Goal: Task Accomplishment & Management: Use online tool/utility

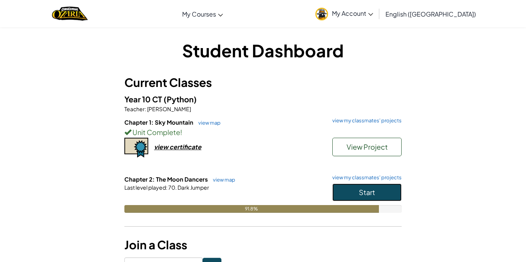
click at [373, 192] on span "Start" at bounding box center [367, 192] width 16 height 9
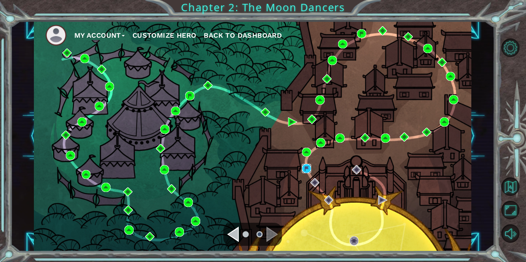
click at [305, 167] on img at bounding box center [306, 168] width 9 height 9
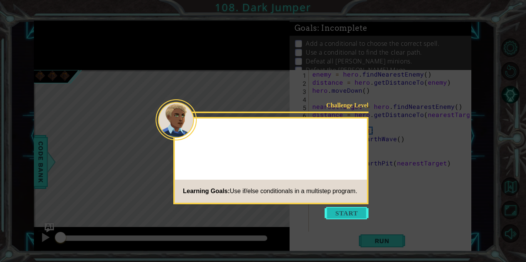
click at [345, 210] on button "Start" at bounding box center [347, 213] width 44 height 12
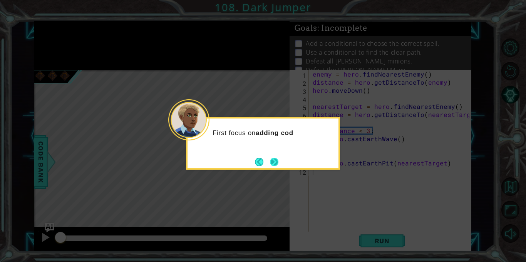
click at [277, 165] on button "Next" at bounding box center [274, 162] width 12 height 12
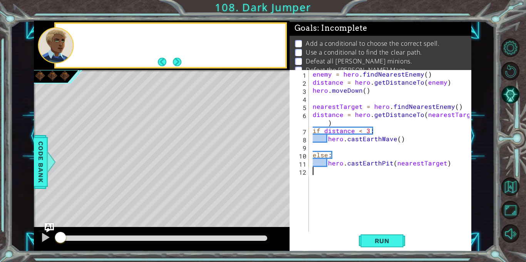
click at [319, 159] on div "enemy = hero . findNearestEnemy ( ) distance = hero . getDistanceTo ( enemy ) h…" at bounding box center [392, 159] width 162 height 178
type textarea "else:"
click at [400, 238] on button "Run" at bounding box center [382, 241] width 46 height 18
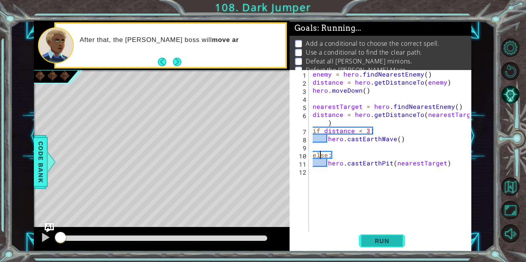
click at [400, 238] on button "Run" at bounding box center [382, 241] width 46 height 18
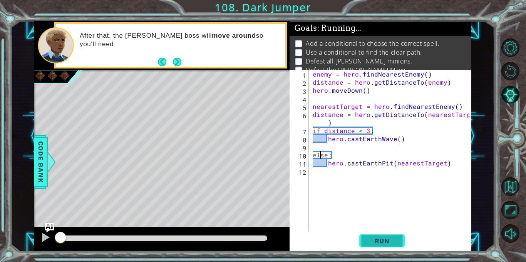
click at [400, 238] on button "Run" at bounding box center [382, 241] width 46 height 18
click at [399, 237] on button "Run" at bounding box center [382, 241] width 46 height 18
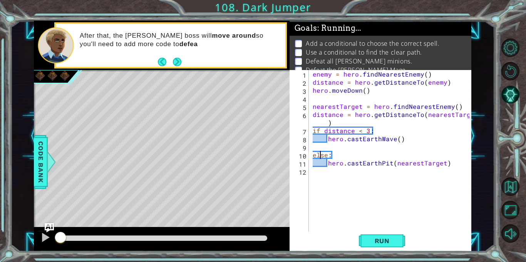
click at [405, 232] on div "enemy = hero . findNearestEnemy ( ) distance = hero . getDistanceTo ( enemy ) h…" at bounding box center [392, 159] width 162 height 178
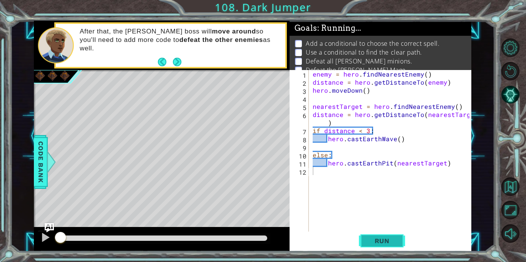
click at [395, 238] on span "Run" at bounding box center [382, 241] width 30 height 8
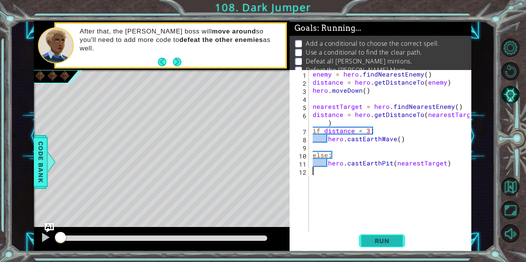
click at [395, 238] on span "Run" at bounding box center [382, 241] width 30 height 8
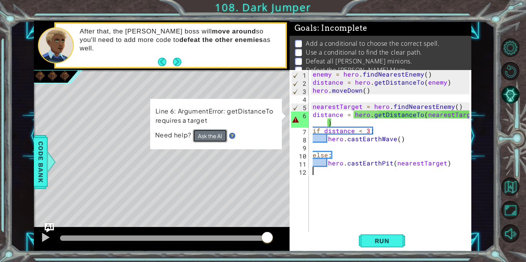
click at [207, 141] on button "Ask the AI" at bounding box center [210, 135] width 34 height 13
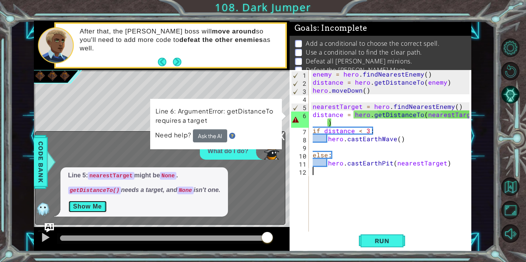
click at [81, 208] on button "Show Me" at bounding box center [87, 207] width 39 height 12
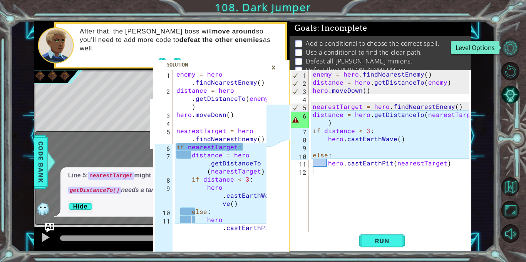
click at [511, 54] on button "Level Options" at bounding box center [511, 48] width 18 height 18
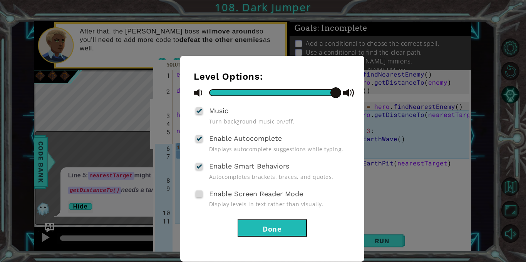
click at [290, 220] on button "Done" at bounding box center [272, 228] width 69 height 17
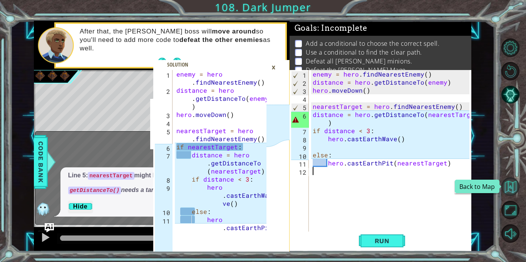
click at [509, 186] on button "Back to Map" at bounding box center [511, 187] width 18 height 18
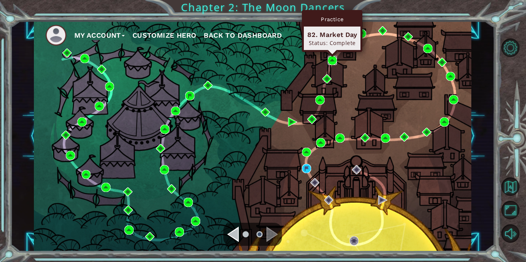
click at [331, 59] on img at bounding box center [332, 60] width 9 height 9
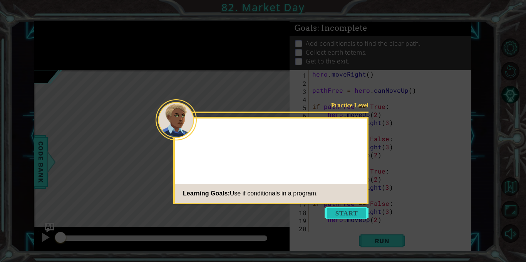
click at [344, 217] on button "Start" at bounding box center [347, 213] width 44 height 12
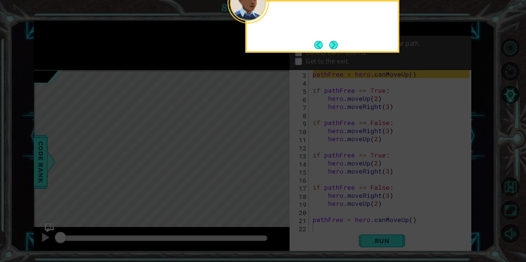
scroll to position [16, 0]
click at [331, 43] on button "Next" at bounding box center [333, 44] width 13 height 13
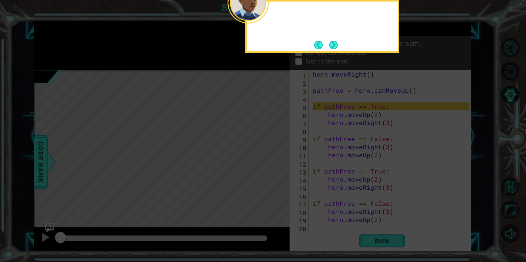
scroll to position [0, 0]
click at [330, 45] on button "Next" at bounding box center [333, 45] width 14 height 14
click at [330, 45] on button "Next" at bounding box center [333, 44] width 9 height 9
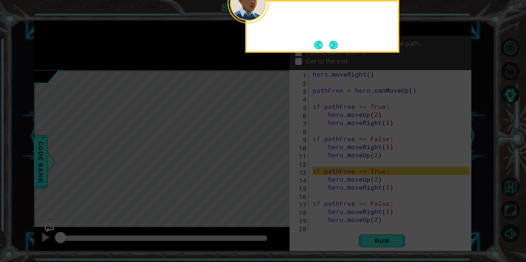
click at [330, 45] on button "Next" at bounding box center [333, 44] width 13 height 13
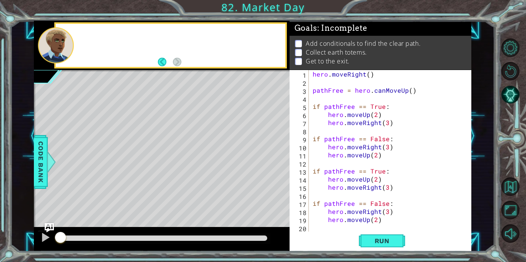
click at [330, 45] on p "Add conditionals to find the clear path." at bounding box center [363, 43] width 115 height 8
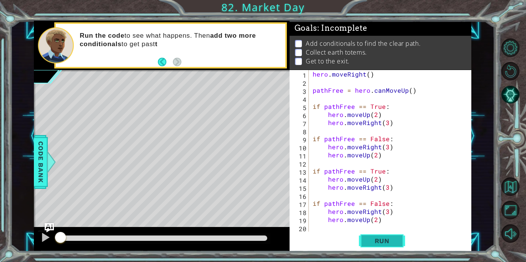
click at [393, 236] on button "Run" at bounding box center [382, 241] width 46 height 18
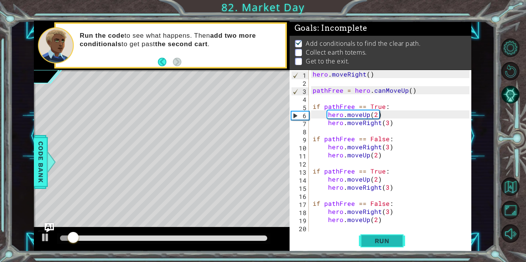
click at [390, 237] on button "Run" at bounding box center [382, 241] width 46 height 18
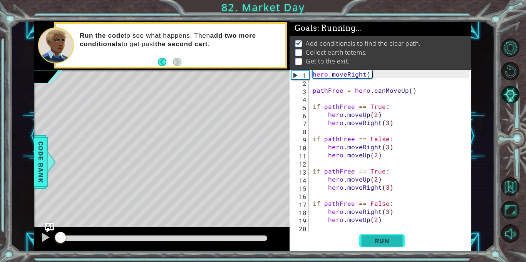
click at [390, 237] on button "Run" at bounding box center [382, 241] width 46 height 18
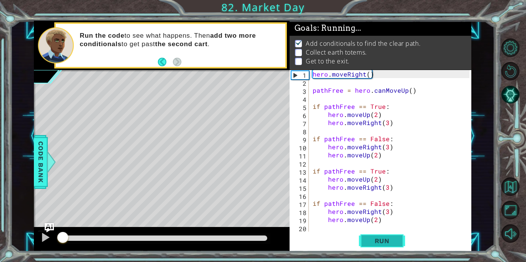
click at [390, 237] on button "Run" at bounding box center [382, 241] width 46 height 18
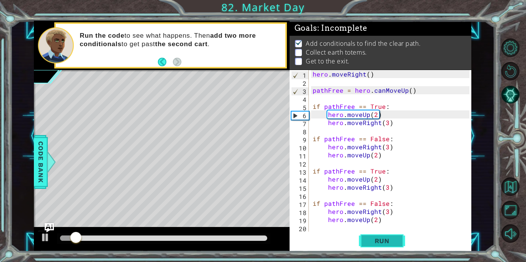
click at [387, 238] on span "Run" at bounding box center [382, 241] width 30 height 8
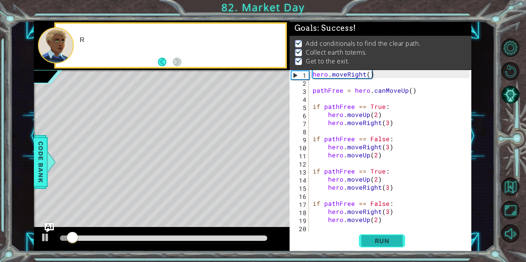
click at [387, 238] on span "Run" at bounding box center [382, 241] width 30 height 8
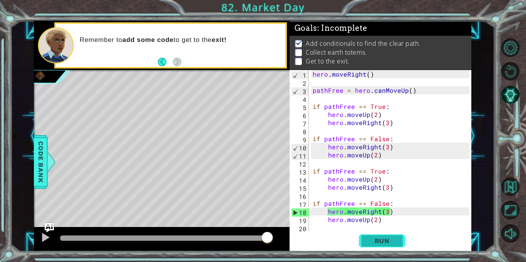
click at [376, 245] on button "Run" at bounding box center [382, 241] width 46 height 18
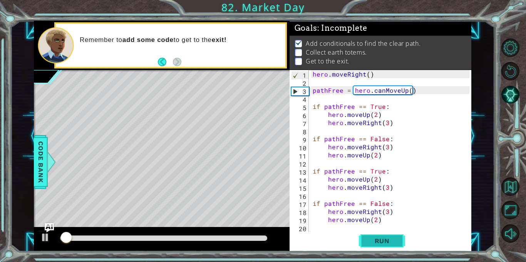
click at [376, 245] on button "Run" at bounding box center [382, 241] width 46 height 18
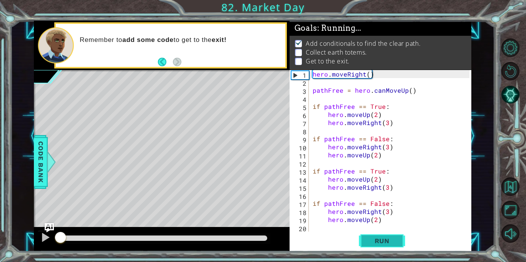
click at [376, 245] on button "Run" at bounding box center [382, 241] width 46 height 18
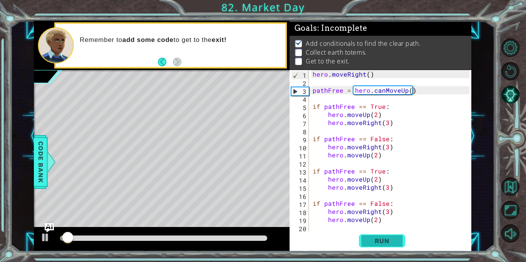
click at [376, 245] on button "Run" at bounding box center [382, 241] width 46 height 18
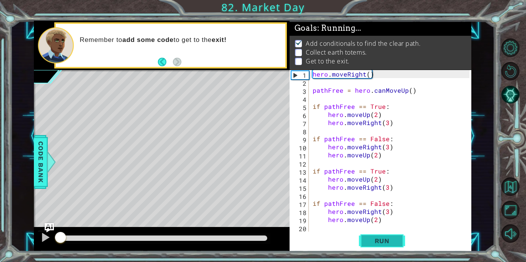
click at [376, 245] on button "Run" at bounding box center [382, 241] width 46 height 18
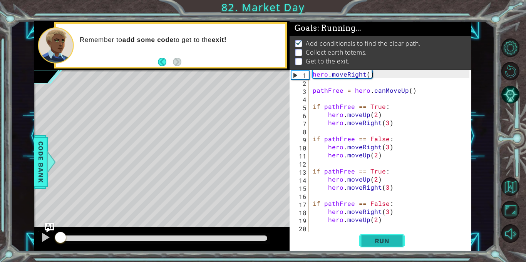
click at [376, 245] on button "Run" at bounding box center [382, 241] width 46 height 18
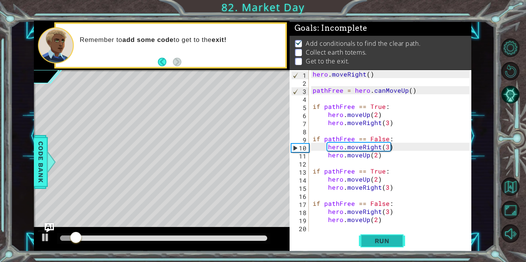
click at [376, 245] on button "Run" at bounding box center [382, 241] width 46 height 18
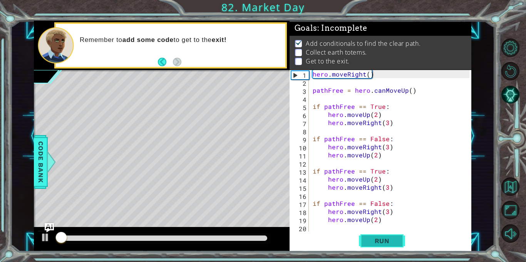
click at [376, 245] on button "Run" at bounding box center [382, 241] width 46 height 18
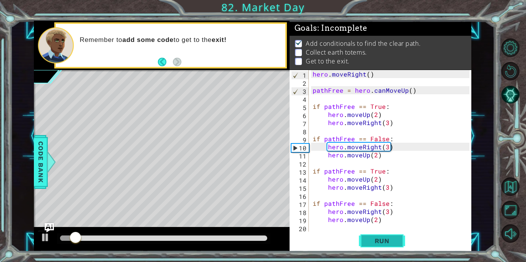
click at [376, 245] on button "Run" at bounding box center [382, 241] width 46 height 18
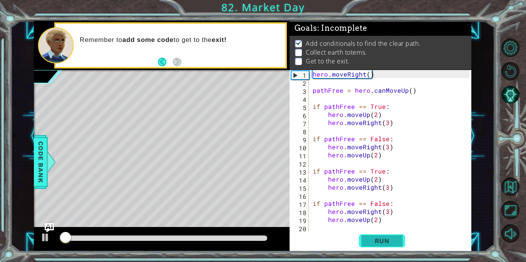
click at [376, 245] on button "Run" at bounding box center [382, 241] width 46 height 18
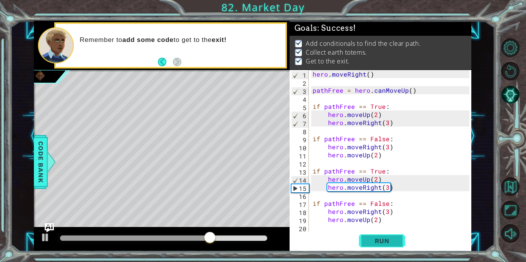
click at [376, 245] on button "Run" at bounding box center [382, 241] width 46 height 18
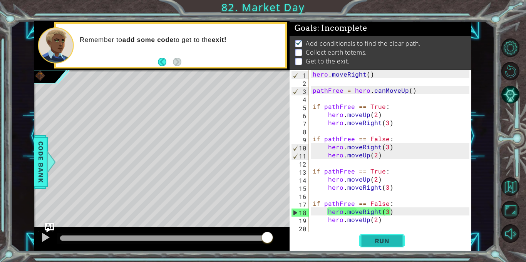
click at [376, 245] on button "Run" at bounding box center [382, 241] width 46 height 18
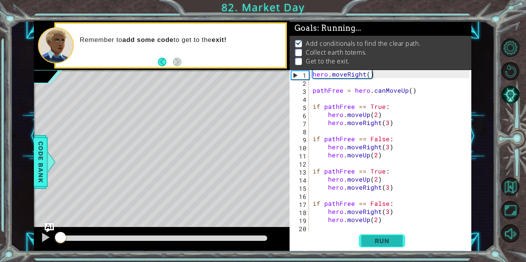
click at [376, 245] on button "Run" at bounding box center [382, 241] width 46 height 18
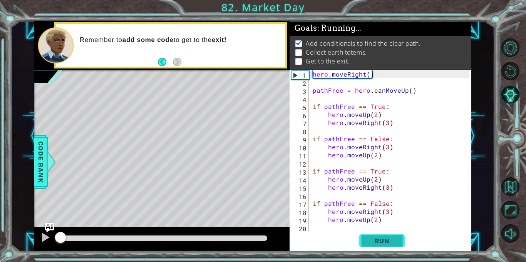
click at [376, 245] on button "Run" at bounding box center [382, 241] width 46 height 18
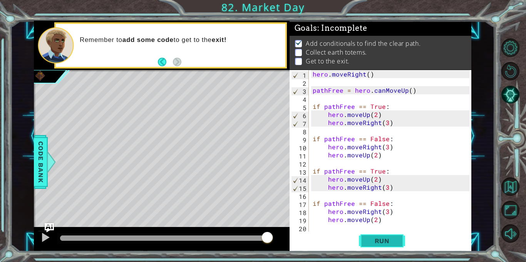
click at [376, 245] on button "Run" at bounding box center [382, 241] width 46 height 18
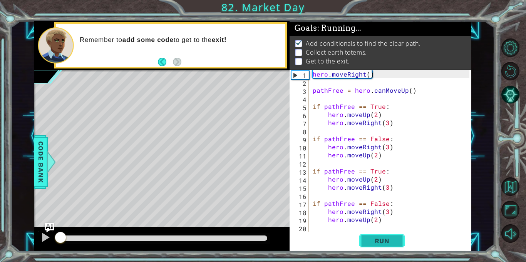
click at [376, 245] on button "Run" at bounding box center [382, 241] width 46 height 18
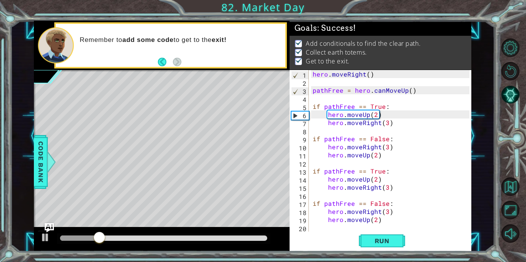
click at [264, 237] on div at bounding box center [163, 238] width 207 height 5
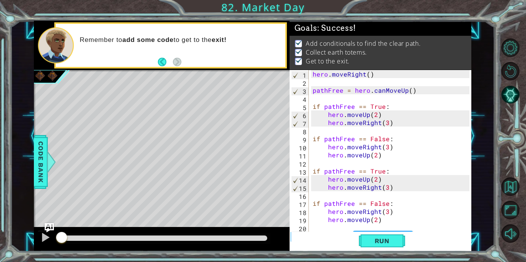
click at [228, 243] on div at bounding box center [163, 239] width 213 height 11
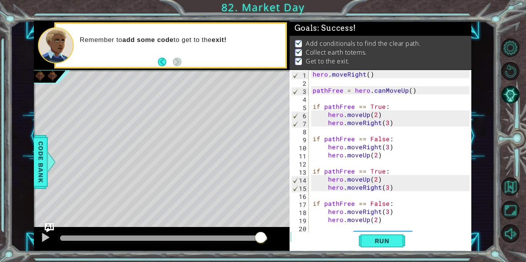
drag, startPoint x: 229, startPoint y: 236, endPoint x: 262, endPoint y: 237, distance: 32.4
click at [262, 237] on div at bounding box center [163, 238] width 207 height 5
click at [510, 178] on button "Back to Map" at bounding box center [511, 187] width 18 height 18
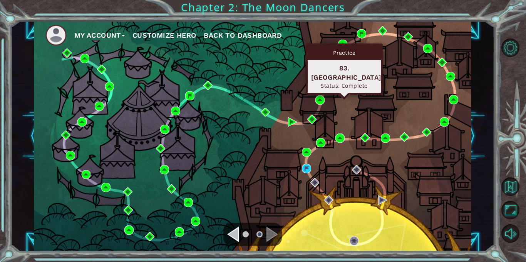
click at [343, 45] on div "Practice 83. [GEOGRAPHIC_DATA] Status: Complete" at bounding box center [344, 69] width 77 height 51
click at [343, 47] on div "Practice" at bounding box center [344, 52] width 73 height 15
click at [343, 42] on img at bounding box center [342, 44] width 9 height 9
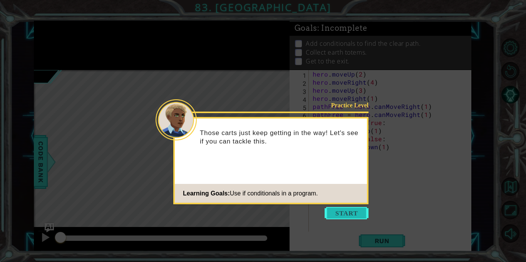
click at [348, 210] on button "Start" at bounding box center [347, 213] width 44 height 12
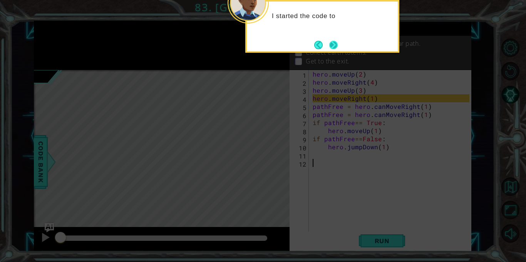
click at [337, 40] on button "Next" at bounding box center [334, 45] width 10 height 10
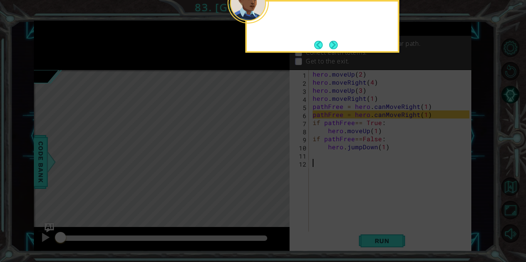
click at [337, 40] on button "Next" at bounding box center [333, 44] width 13 height 13
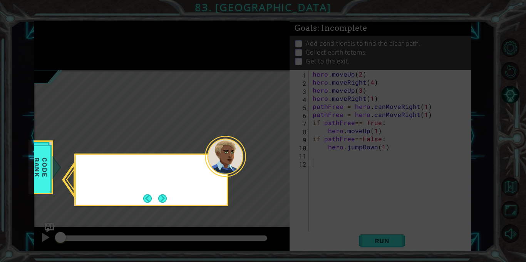
click at [337, 40] on icon at bounding box center [263, 131] width 526 height 262
click at [337, 42] on icon at bounding box center [263, 131] width 526 height 262
click at [158, 199] on button "Next" at bounding box center [162, 198] width 11 height 11
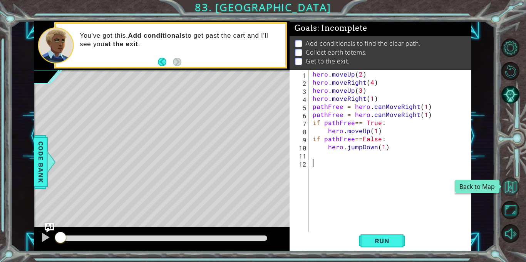
click at [507, 186] on button "Back to Map" at bounding box center [511, 187] width 18 height 18
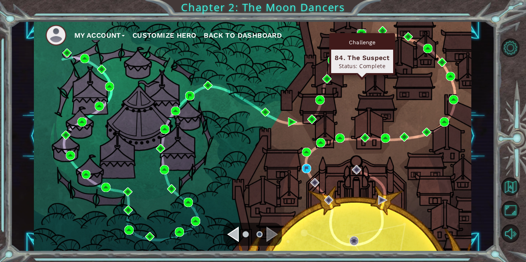
click at [362, 32] on img at bounding box center [361, 33] width 9 height 9
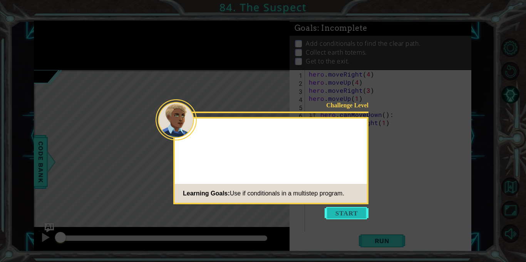
click at [354, 212] on button "Start" at bounding box center [347, 213] width 44 height 12
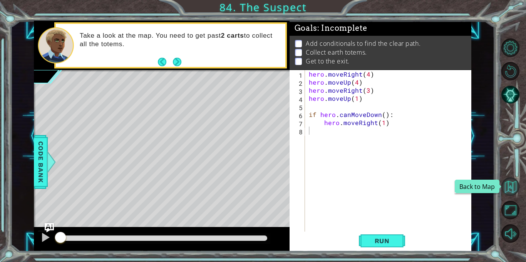
click at [512, 187] on button "Back to Map" at bounding box center [511, 187] width 18 height 18
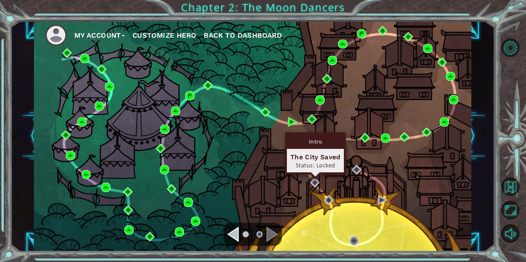
click at [308, 166] on div "Status: Locked" at bounding box center [316, 165] width 50 height 7
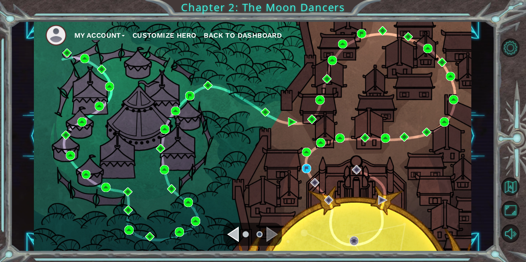
click at [311, 177] on div "My Account Customize Hero Back to Dashboard" at bounding box center [253, 136] width 438 height 231
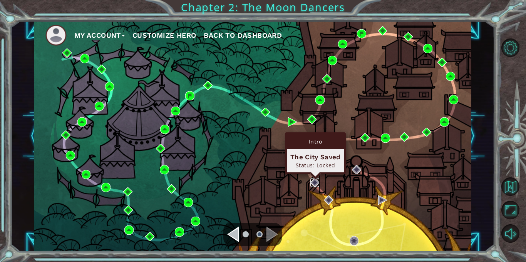
click at [312, 181] on img at bounding box center [315, 182] width 9 height 9
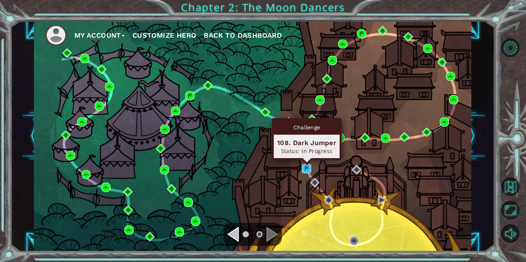
click at [305, 169] on img at bounding box center [306, 168] width 9 height 9
